Goal: Navigation & Orientation: Find specific page/section

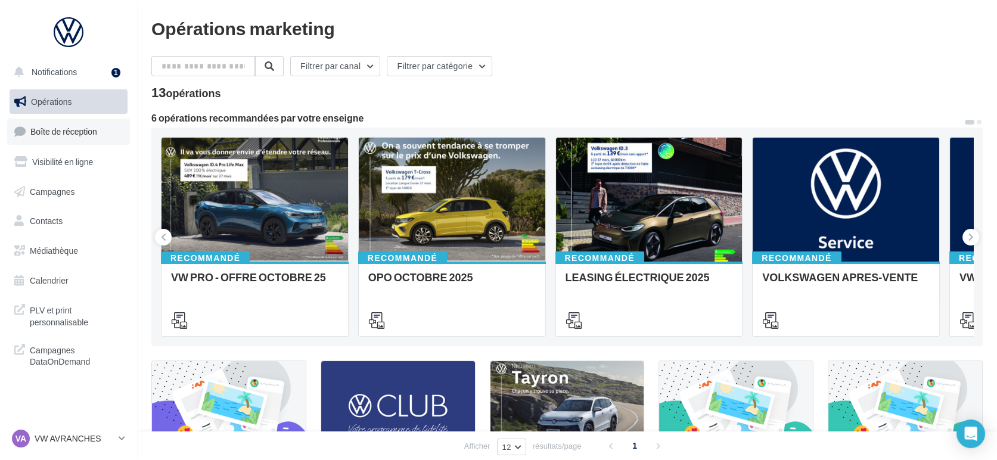
click at [36, 133] on span "Boîte de réception" at bounding box center [63, 131] width 67 height 10
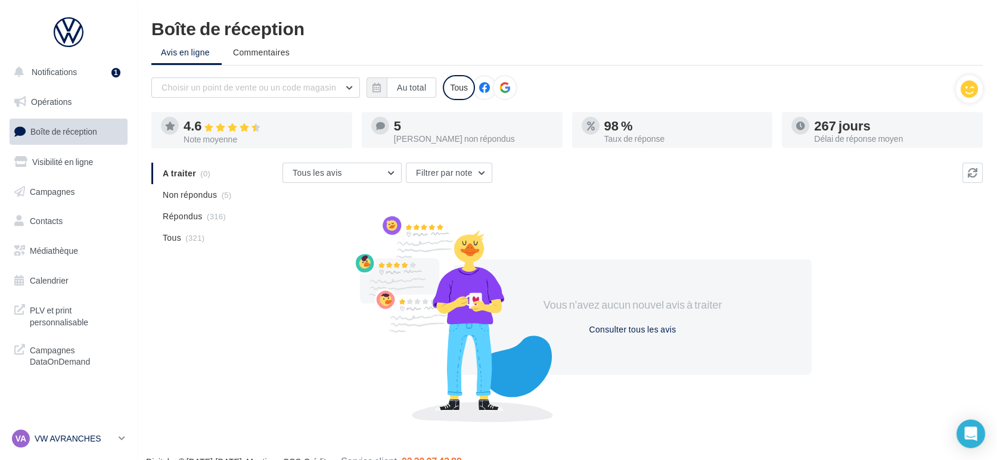
click at [60, 438] on p "VW AVRANCHES" at bounding box center [74, 439] width 79 height 12
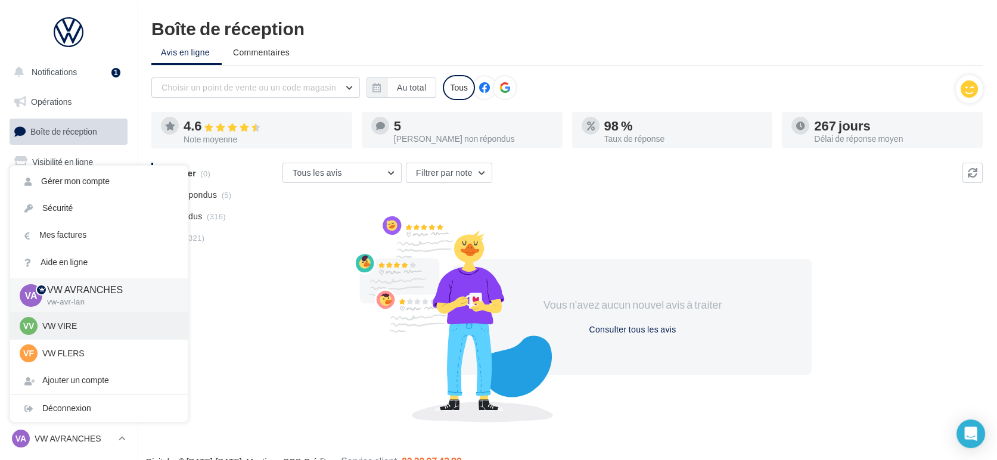
click at [67, 330] on p "VW VIRE" at bounding box center [107, 326] width 131 height 12
